Goal: Check status: Check status

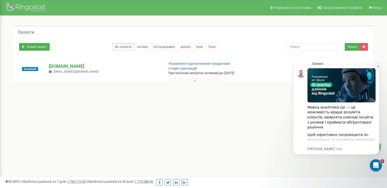
click at [379, 66] on icon "Dismiss notification" at bounding box center [378, 66] width 3 height 3
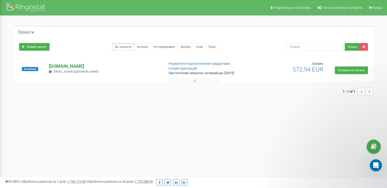
click at [62, 66] on p "[DOMAIN_NAME]" at bounding box center [104, 66] width 111 height 7
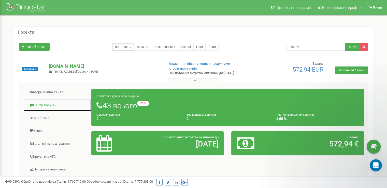
click at [49, 104] on link "Центр звернень" at bounding box center [57, 105] width 68 height 12
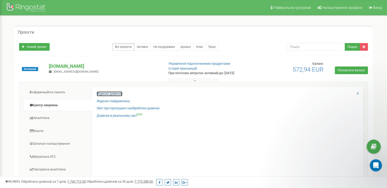
click at [103, 93] on link "Журнал дзвінків" at bounding box center [110, 93] width 26 height 5
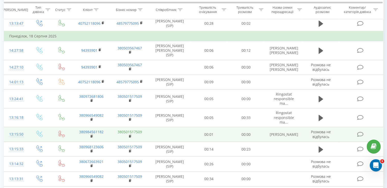
scroll to position [76, 0]
